Goal: Task Accomplishment & Management: Manage account settings

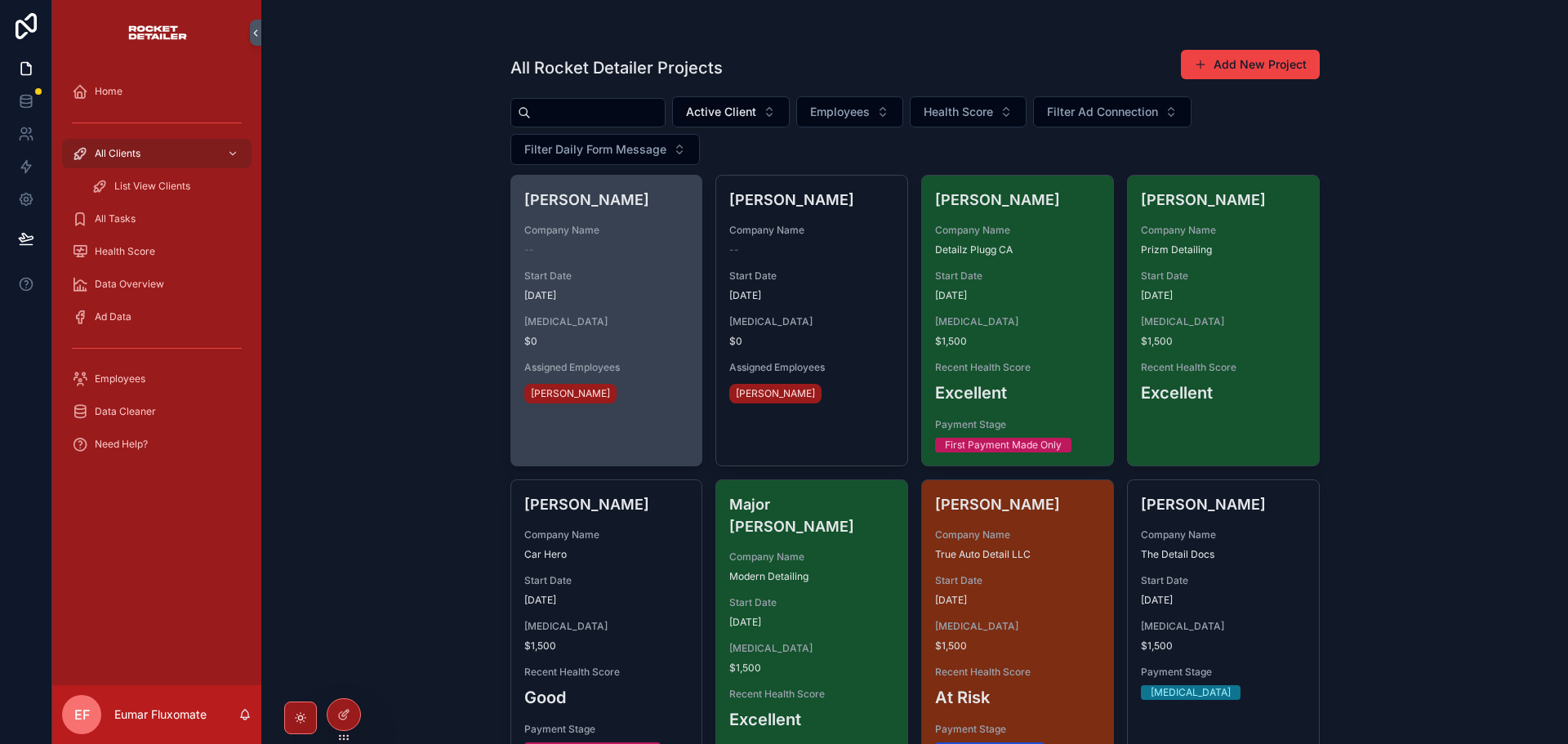
click at [635, 275] on span "Start Date" at bounding box center [607, 275] width 165 height 13
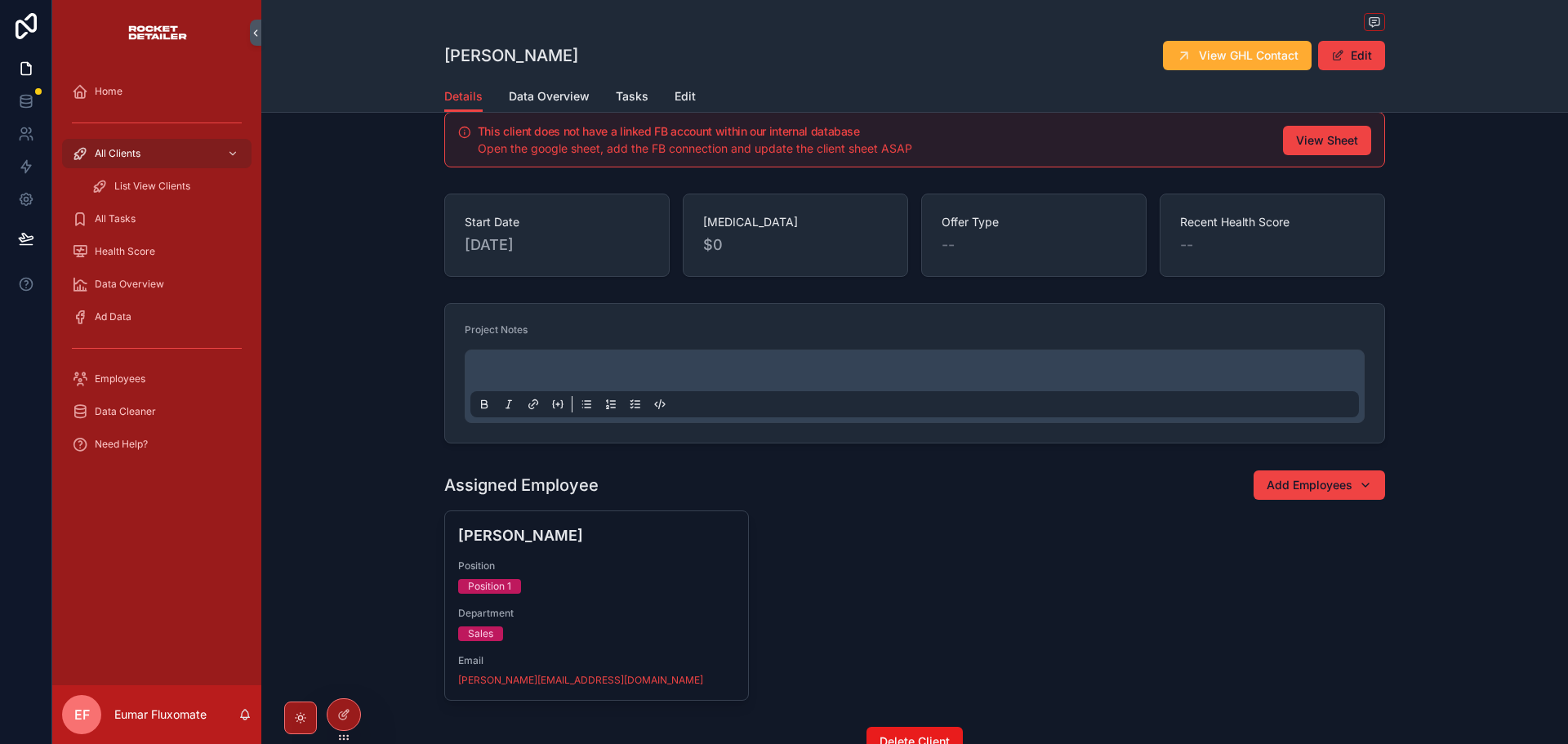
scroll to position [98, 0]
click at [354, 721] on div at bounding box center [343, 713] width 33 height 31
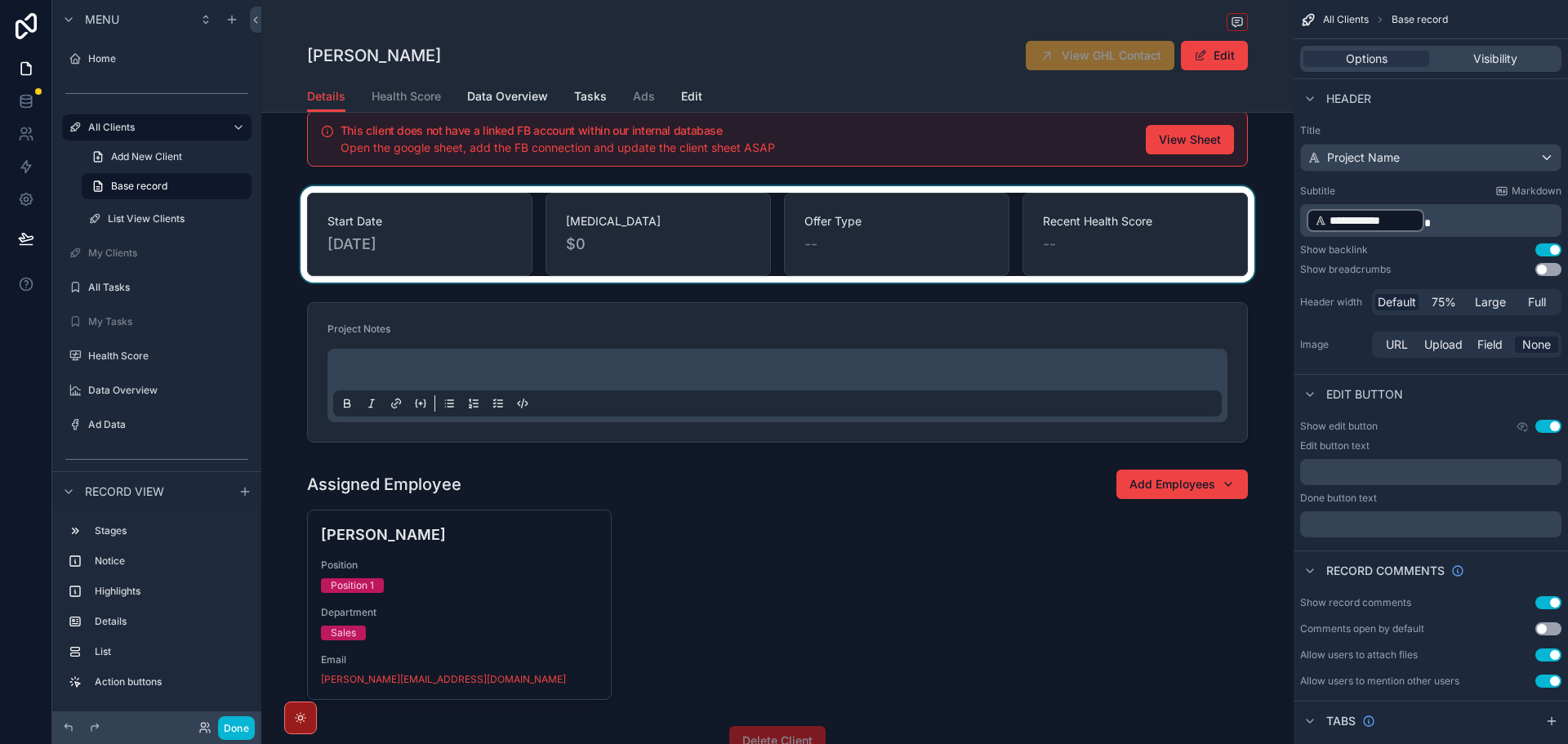
click at [522, 235] on div "scrollable content" at bounding box center [777, 234] width 1032 height 96
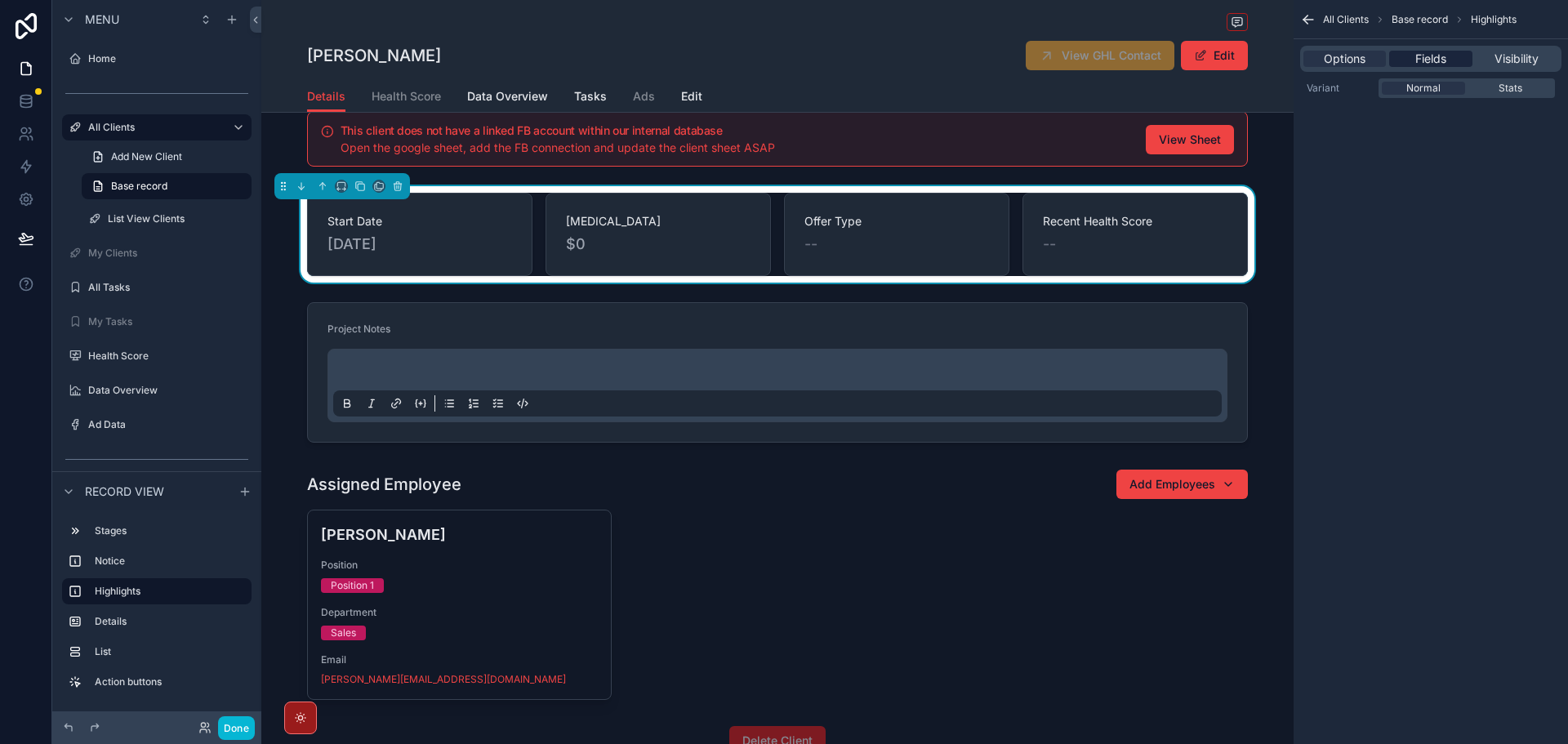
click at [1431, 58] on span "Fields" at bounding box center [1430, 58] width 31 height 16
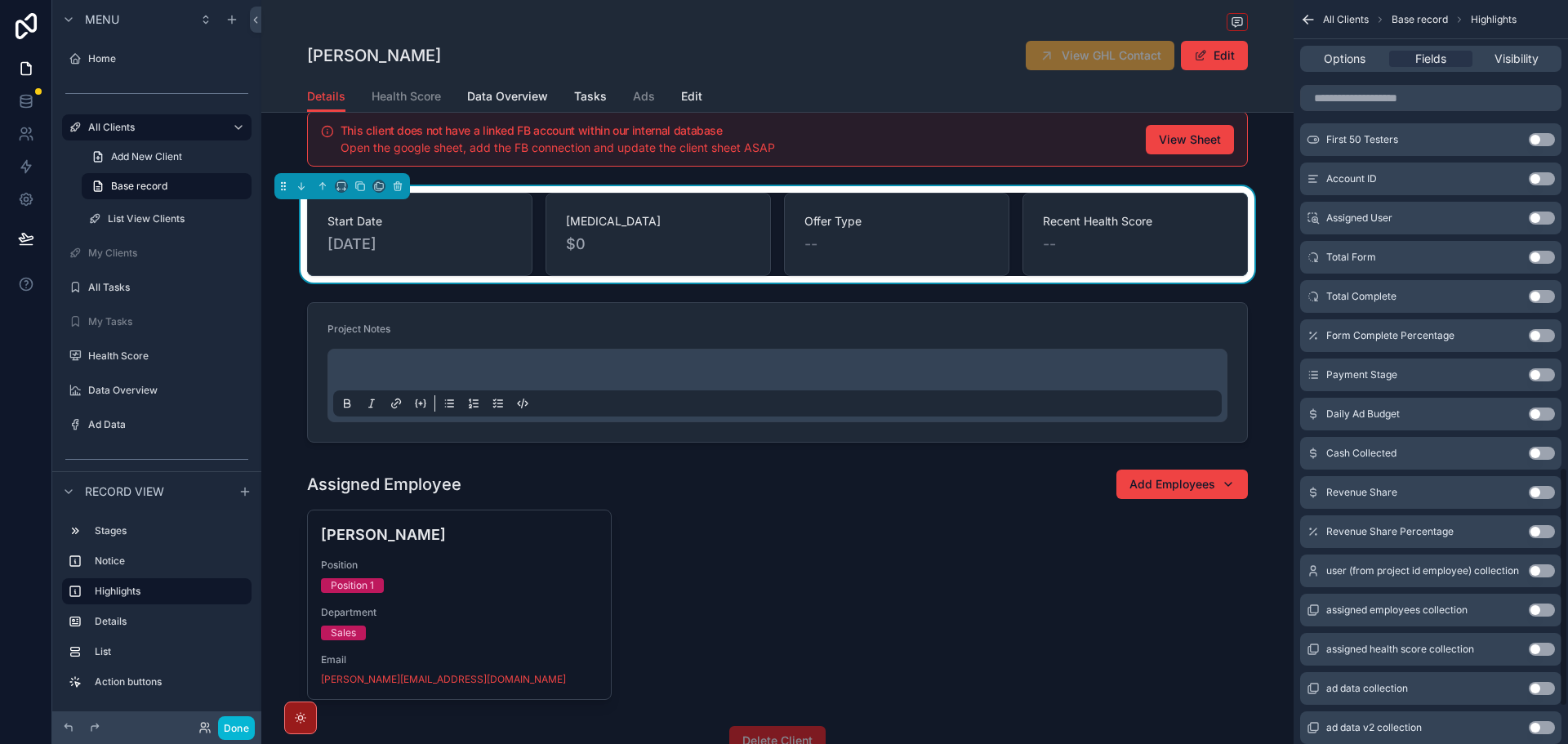
scroll to position [1469, 0]
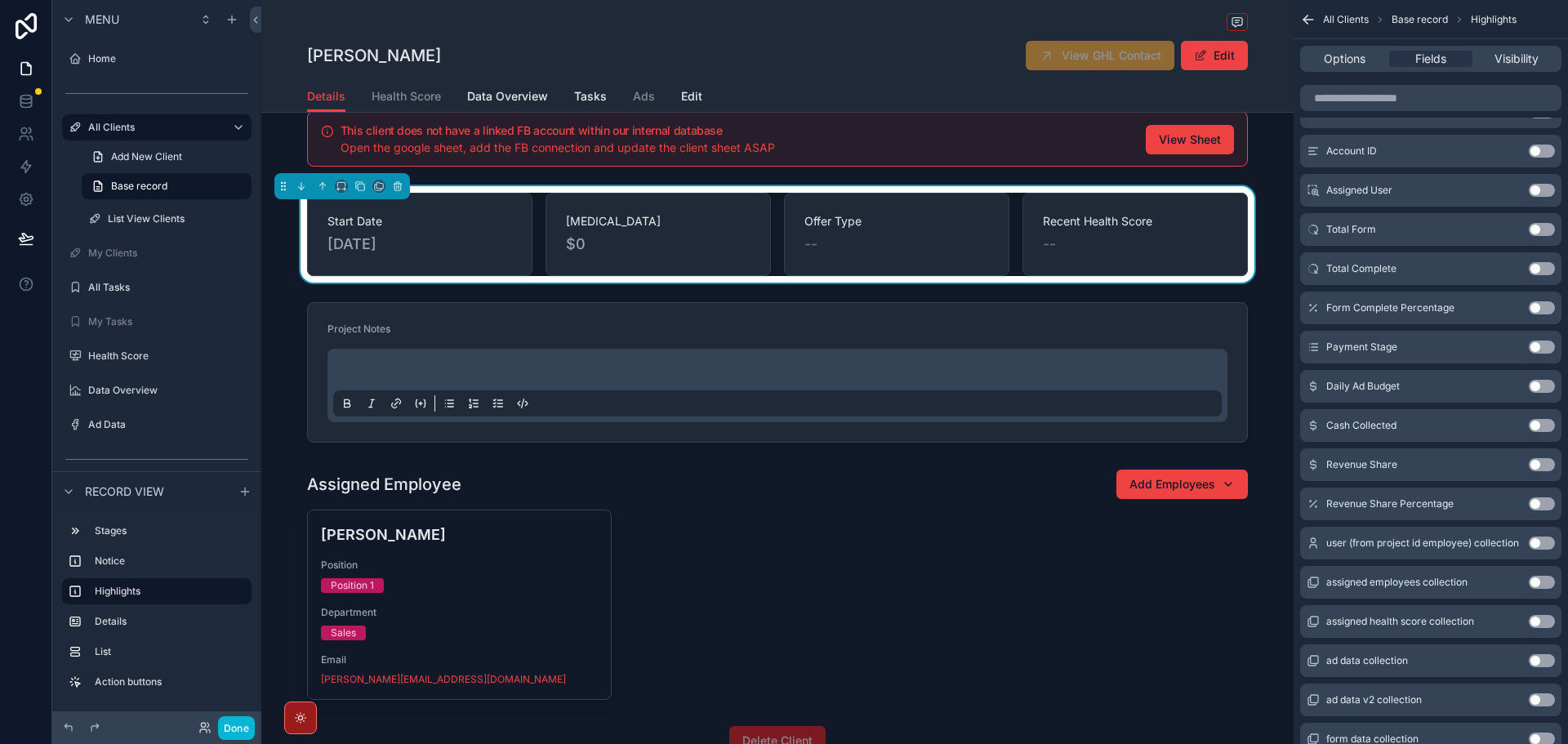
click at [1541, 422] on button "Use setting" at bounding box center [1541, 425] width 26 height 13
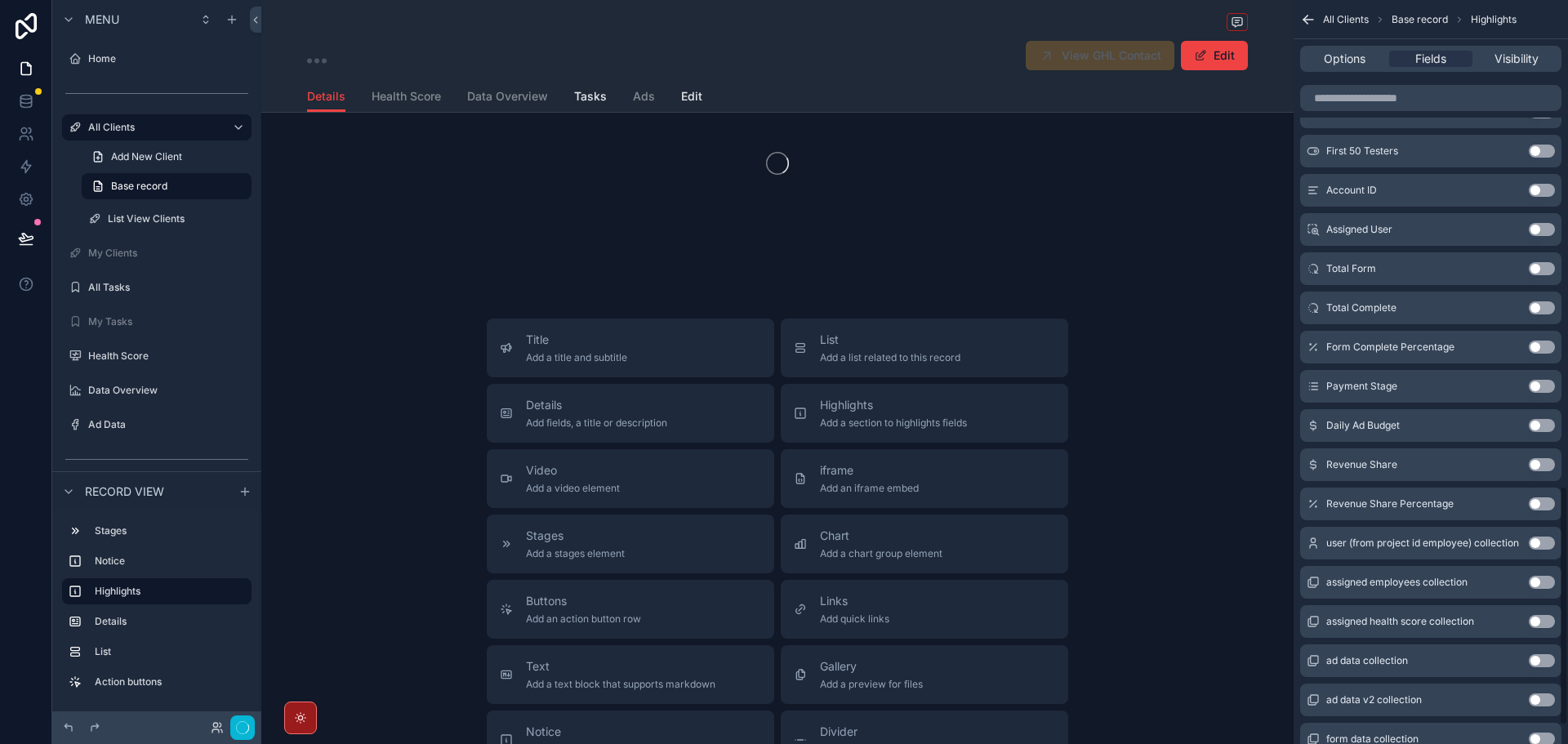
scroll to position [1509, 0]
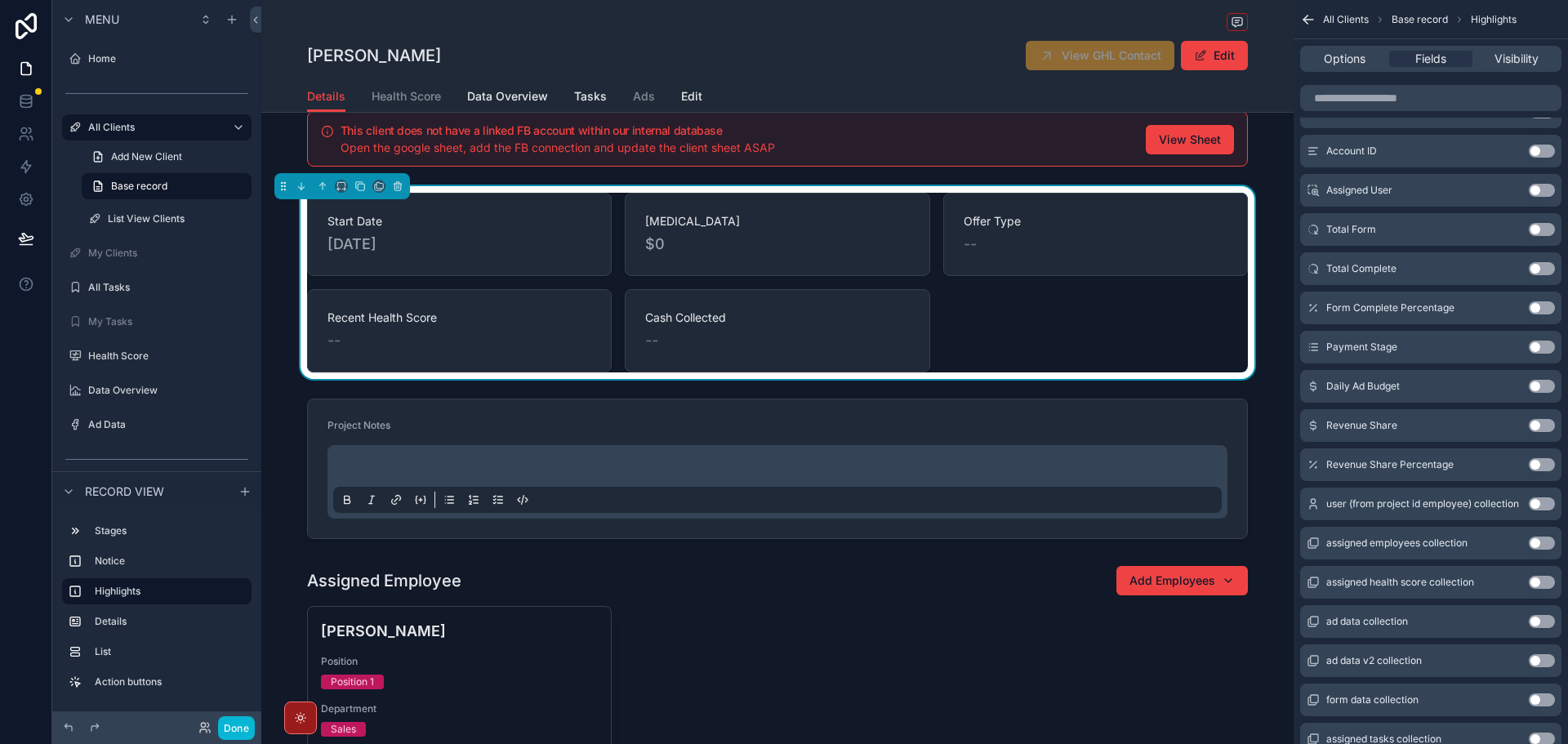
click at [1541, 422] on button "Use setting" at bounding box center [1541, 425] width 26 height 13
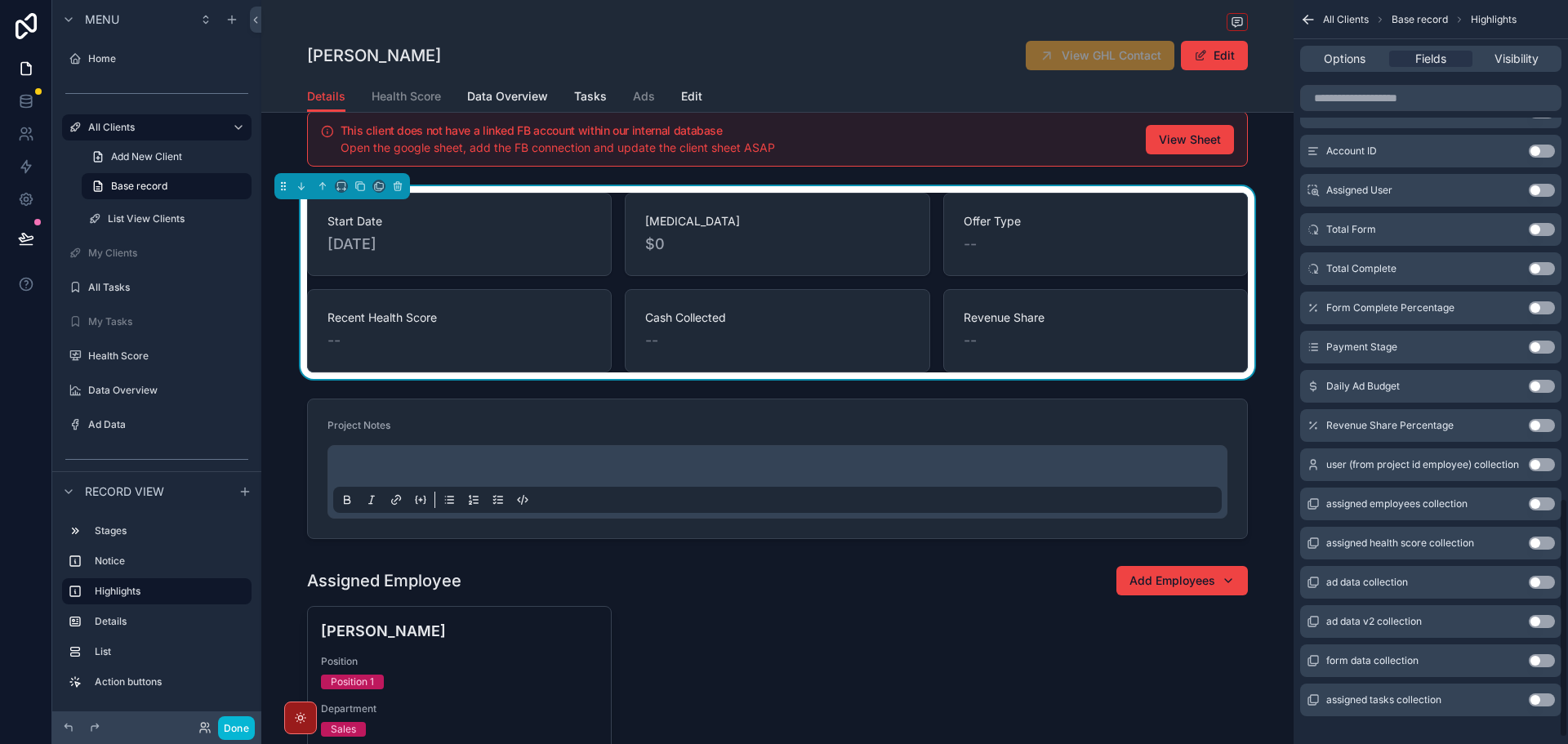
click at [1541, 422] on button "Use setting" at bounding box center [1541, 425] width 26 height 13
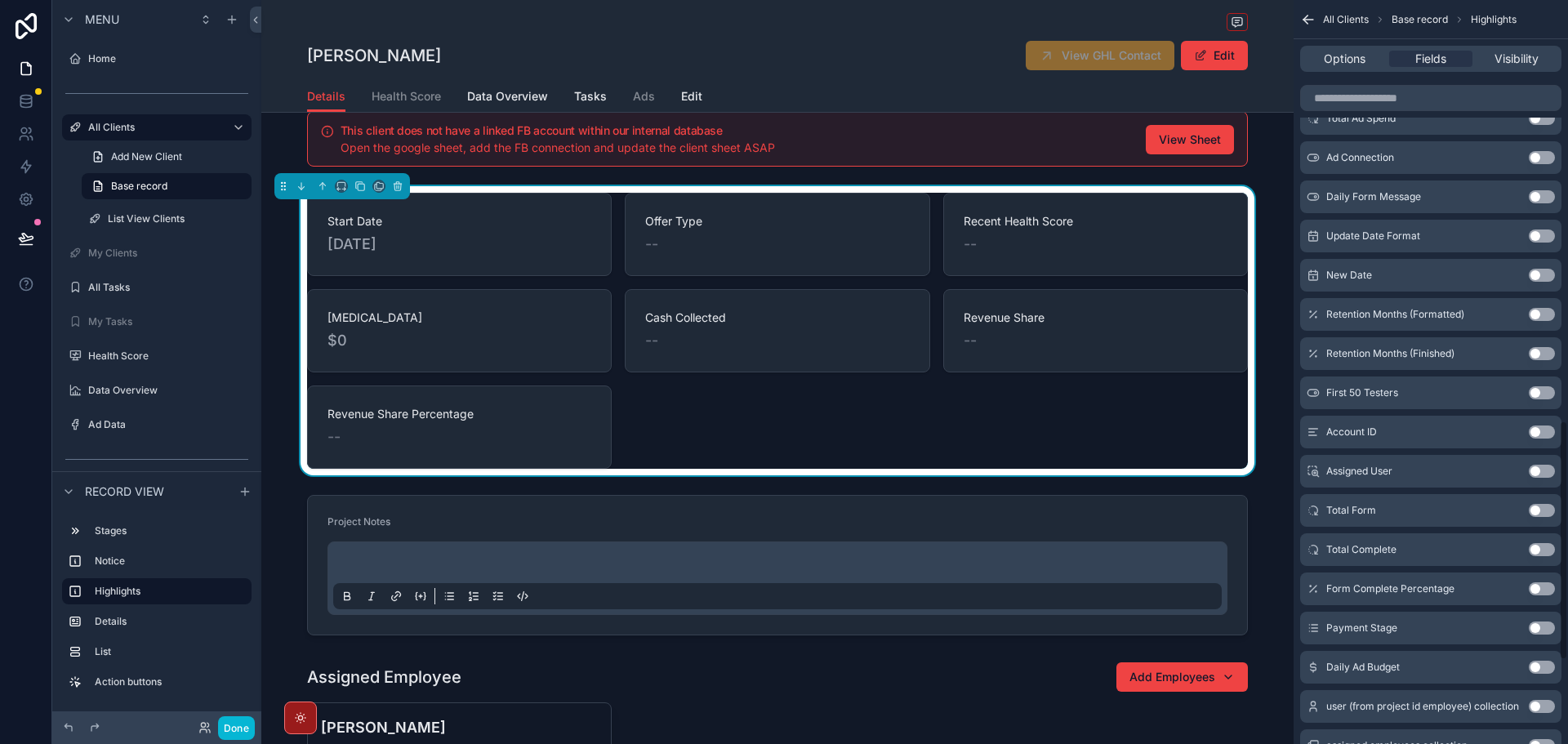
scroll to position [1388, 0]
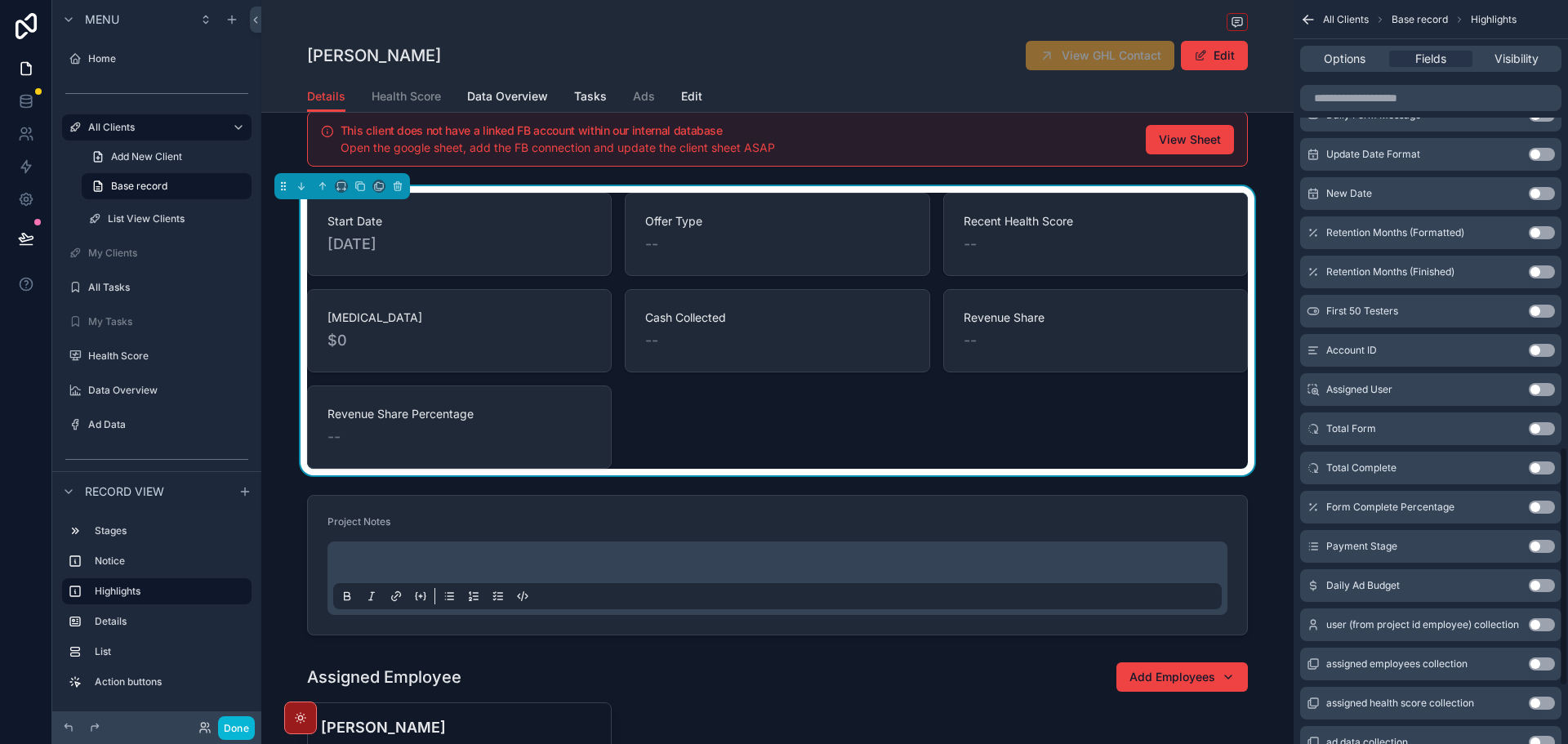
click at [1544, 547] on button "Use setting" at bounding box center [1541, 546] width 26 height 13
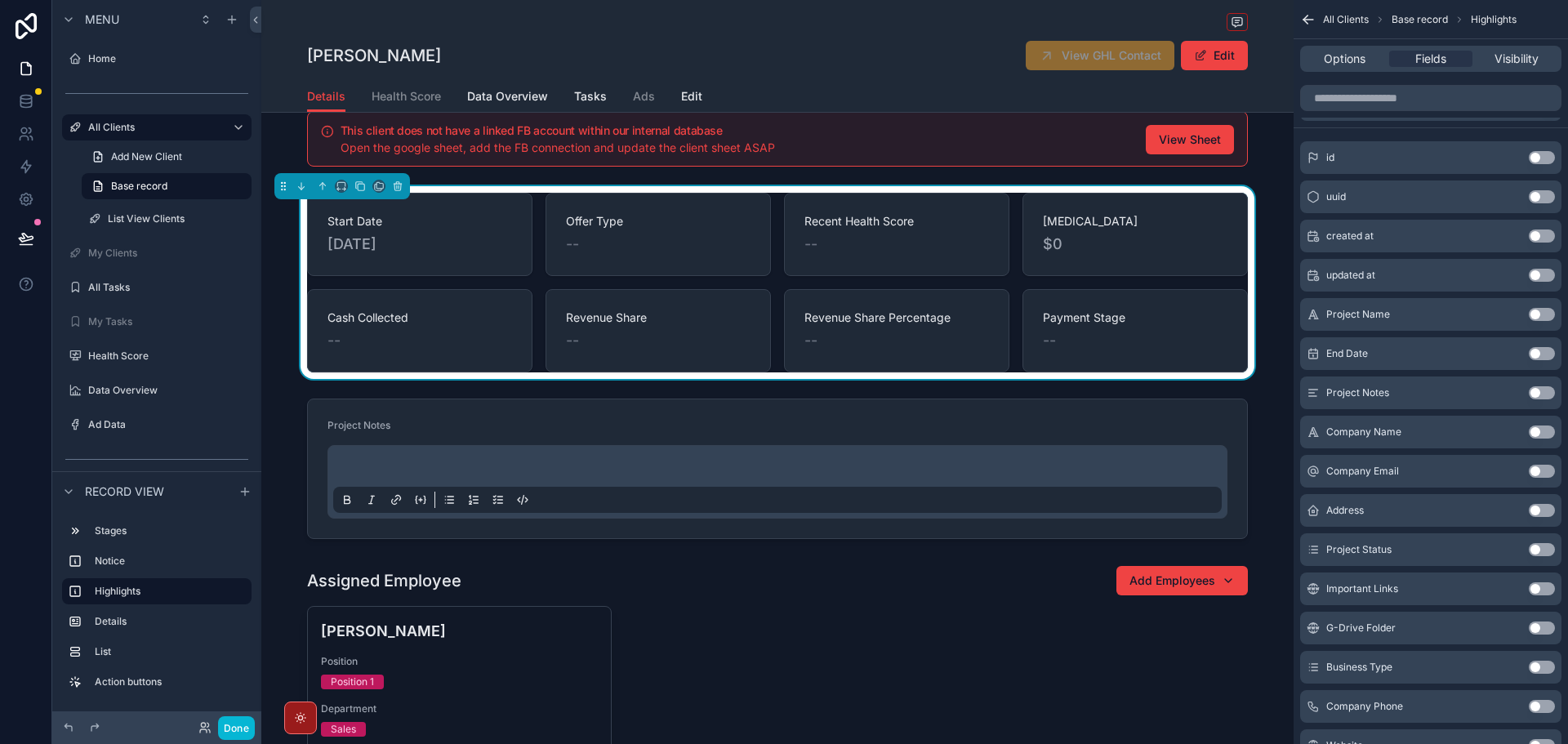
scroll to position [0, 0]
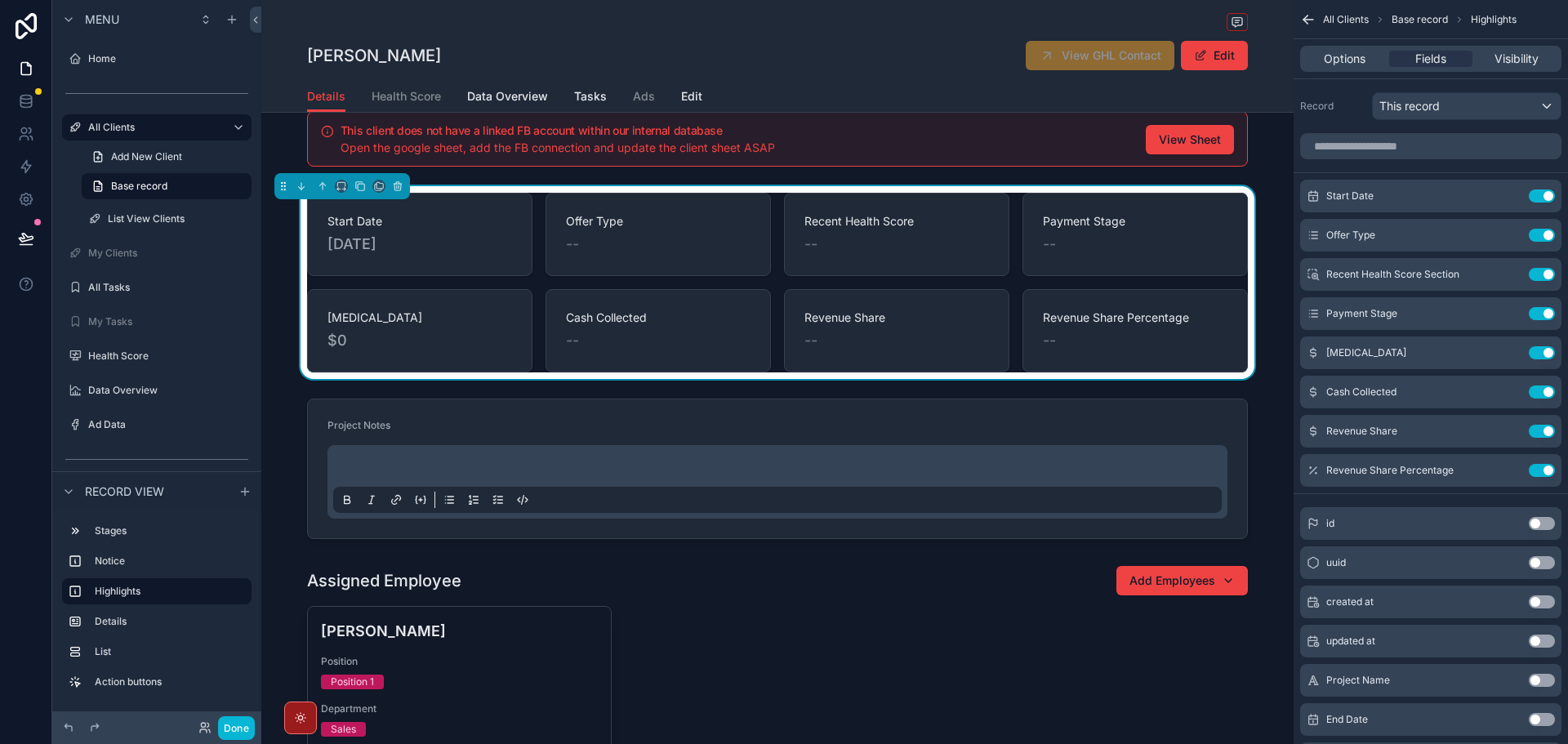
click at [957, 36] on div "[PERSON_NAME] View GHL Contact Edit" at bounding box center [777, 41] width 941 height 81
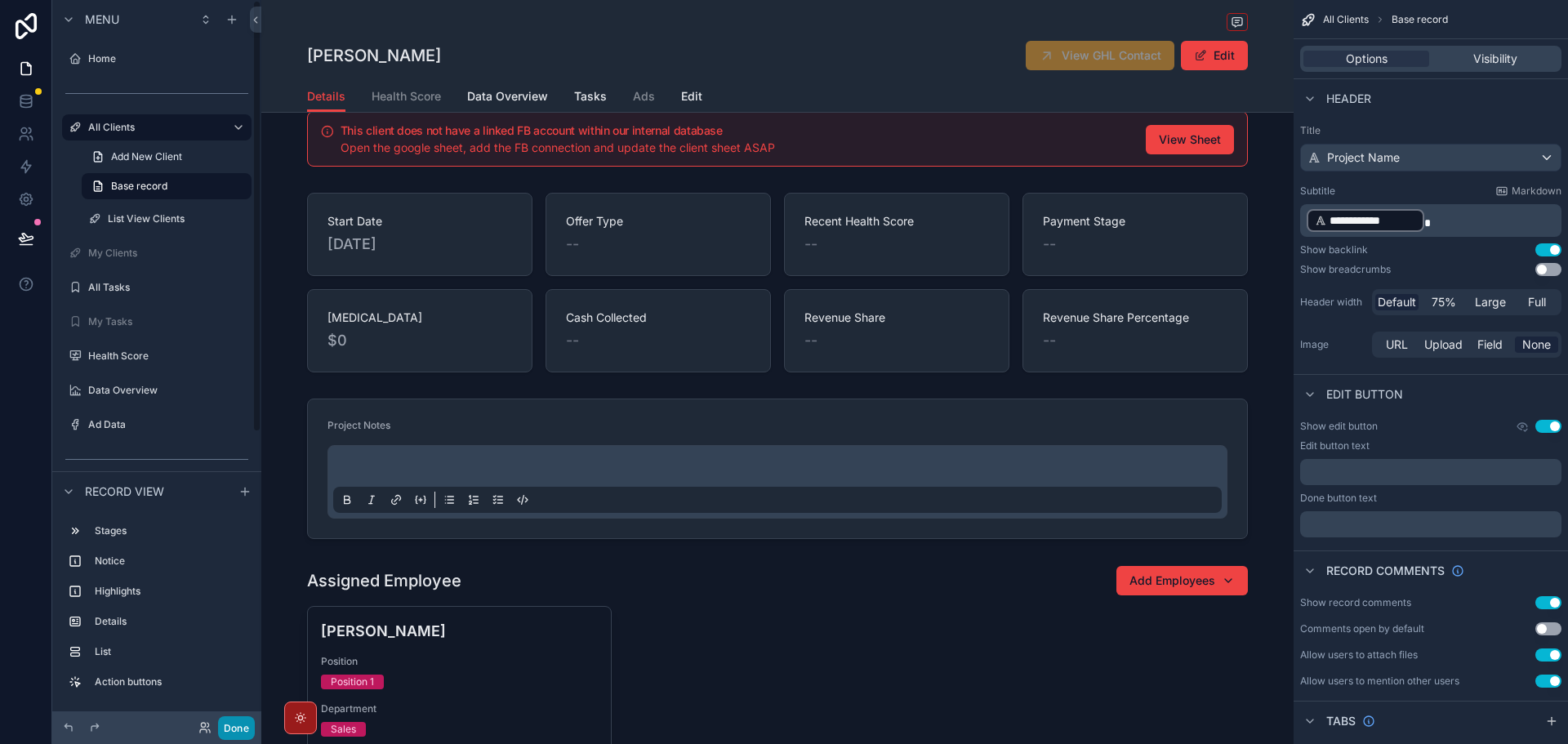
click at [237, 732] on button "Done" at bounding box center [236, 728] width 37 height 24
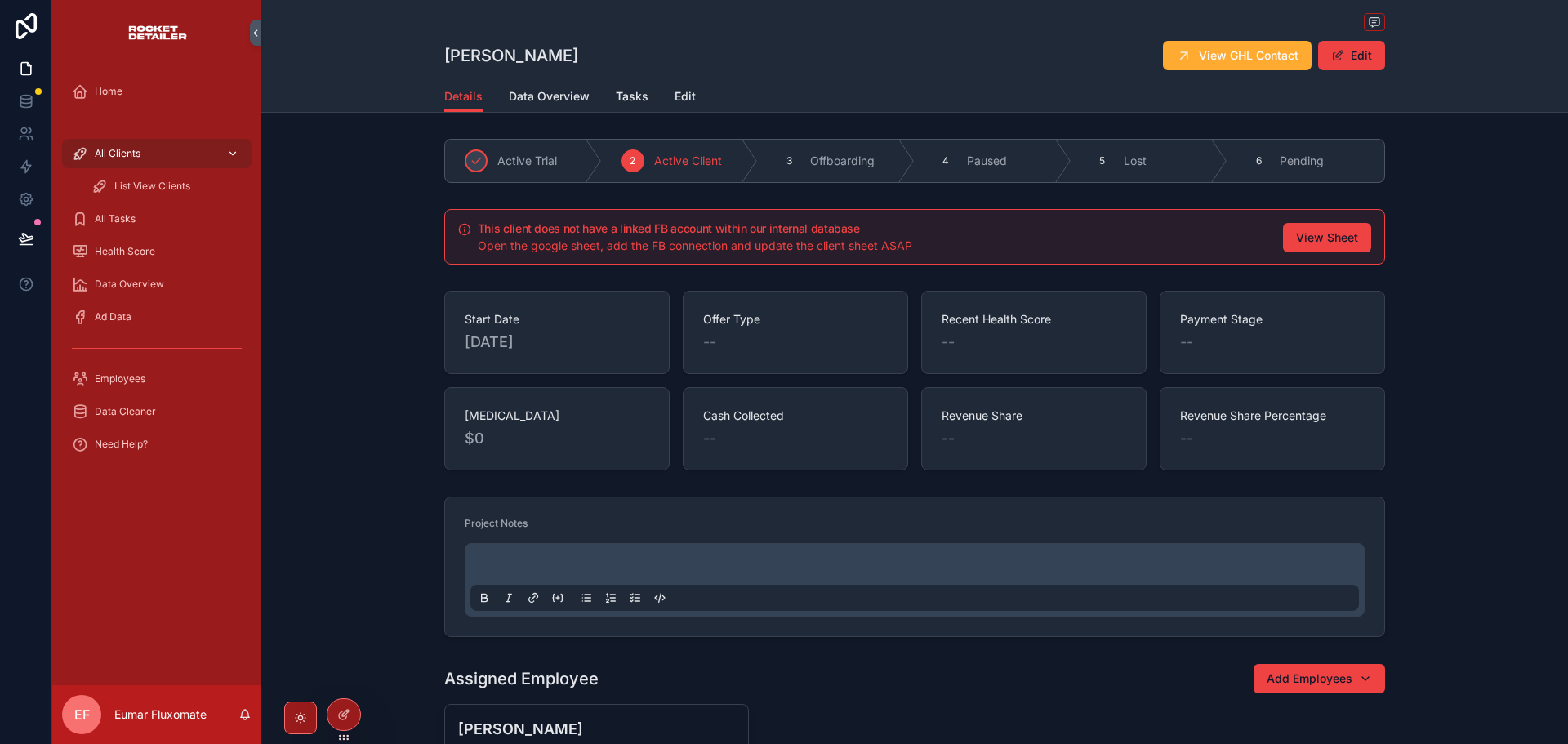
click at [169, 158] on div "All Clients" at bounding box center [157, 154] width 169 height 26
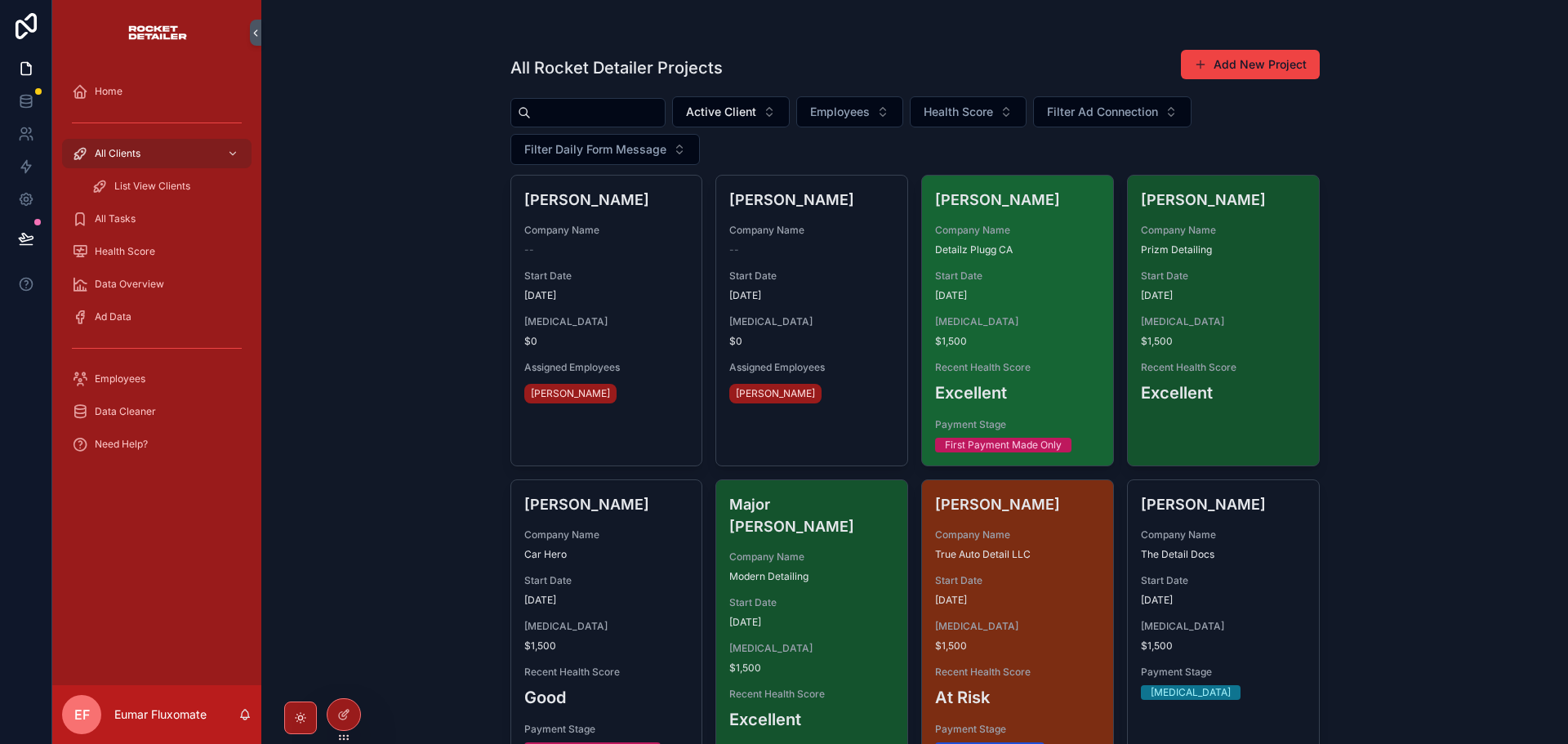
click at [979, 290] on span "[DATE]" at bounding box center [1017, 295] width 165 height 13
